Goal: Task Accomplishment & Management: Complete application form

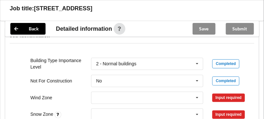
scroll to position [282, 0]
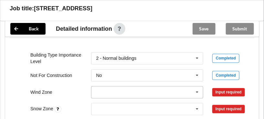
click at [197, 91] on icon at bounding box center [198, 92] width 10 height 12
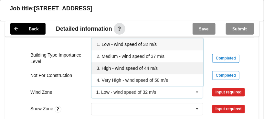
click at [171, 69] on div "3. High - wind speed of 44 m/s" at bounding box center [148, 68] width 112 height 12
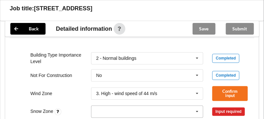
click at [199, 111] on icon at bounding box center [198, 112] width 10 height 12
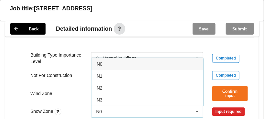
click at [173, 63] on div "N0" at bounding box center [148, 64] width 112 height 12
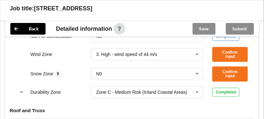
scroll to position [317, 0]
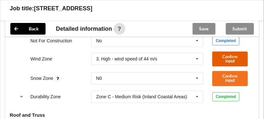
click at [235, 58] on button "Confirm input" at bounding box center [230, 58] width 36 height 15
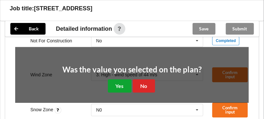
click at [121, 90] on button "Yes" at bounding box center [120, 85] width 24 height 13
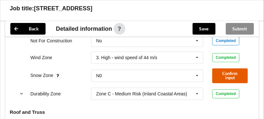
click at [223, 75] on button "Confirm input" at bounding box center [230, 75] width 36 height 15
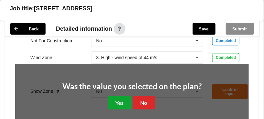
click at [117, 103] on button "Yes" at bounding box center [120, 102] width 24 height 13
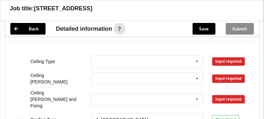
scroll to position [394, 0]
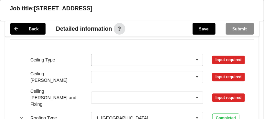
click at [197, 60] on icon at bounding box center [198, 60] width 10 height 12
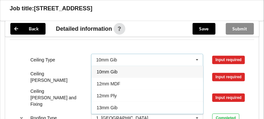
click at [179, 69] on div "10mm Gib" at bounding box center [148, 72] width 112 height 12
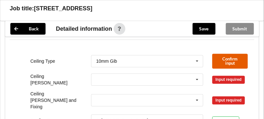
click at [225, 57] on button "Confirm input" at bounding box center [230, 61] width 36 height 15
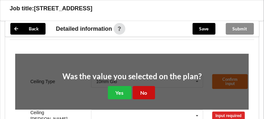
click at [140, 92] on button "No" at bounding box center [144, 92] width 22 height 13
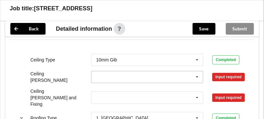
click at [197, 74] on icon at bounding box center [198, 77] width 10 height 12
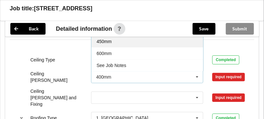
click at [185, 41] on div "450mm" at bounding box center [148, 41] width 112 height 12
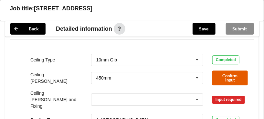
click at [233, 81] on button "Confirm input" at bounding box center [230, 77] width 36 height 15
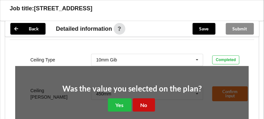
click at [146, 109] on button "No" at bounding box center [144, 104] width 22 height 13
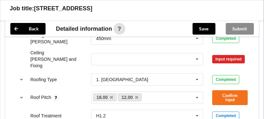
scroll to position [433, 0]
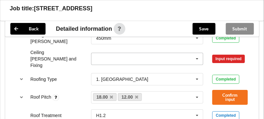
click at [197, 53] on icon at bounding box center [198, 59] width 10 height 12
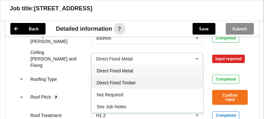
click at [130, 80] on span "Direct Fixed Timber" at bounding box center [116, 82] width 39 height 5
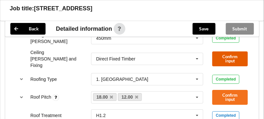
click at [237, 59] on button "Confirm input" at bounding box center [230, 58] width 36 height 15
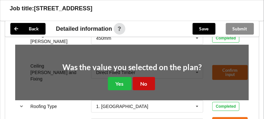
click at [150, 83] on button "No" at bounding box center [144, 83] width 22 height 13
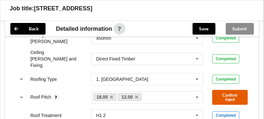
click at [245, 93] on button "Confirm input" at bounding box center [230, 97] width 36 height 15
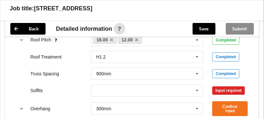
scroll to position [502, 0]
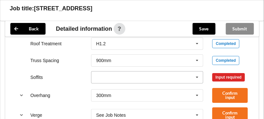
click at [199, 71] on icon at bounding box center [198, 77] width 10 height 12
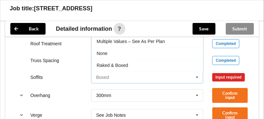
click at [156, 71] on input "text" at bounding box center [148, 77] width 112 height 12
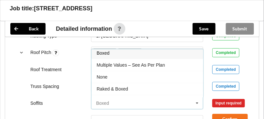
scroll to position [463, 0]
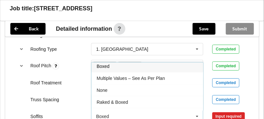
click at [163, 60] on div "Boxed" at bounding box center [148, 66] width 112 height 12
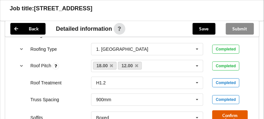
click at [235, 111] on button "Confirm input" at bounding box center [230, 117] width 36 height 15
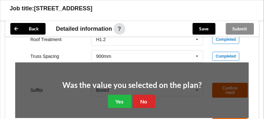
scroll to position [520, 0]
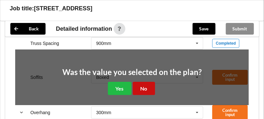
click at [150, 82] on button "No" at bounding box center [144, 88] width 22 height 13
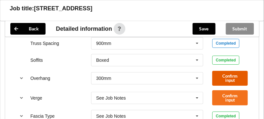
click at [233, 71] on button "Confirm input" at bounding box center [230, 78] width 36 height 15
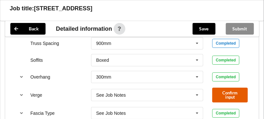
click at [225, 88] on button "Confirm input" at bounding box center [230, 95] width 36 height 15
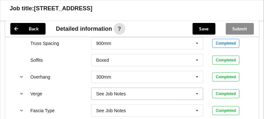
click at [198, 88] on icon at bounding box center [198, 94] width 10 height 12
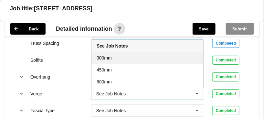
click at [167, 52] on div "300mm" at bounding box center [148, 58] width 112 height 12
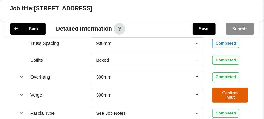
click at [225, 90] on button "Confirm input" at bounding box center [230, 95] width 36 height 15
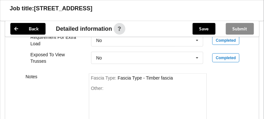
scroll to position [670, 0]
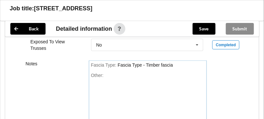
click at [179, 62] on div "Fascia Type : Fascia Type - Timber fascia" at bounding box center [148, 65] width 114 height 6
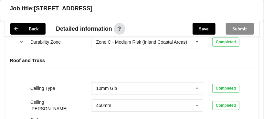
scroll to position [366, 0]
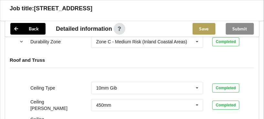
click at [200, 31] on button "Save" at bounding box center [204, 29] width 23 height 12
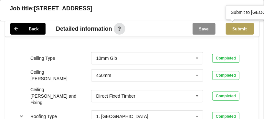
click at [241, 29] on button "Submit" at bounding box center [240, 29] width 28 height 12
